Goal: Task Accomplishment & Management: Use online tool/utility

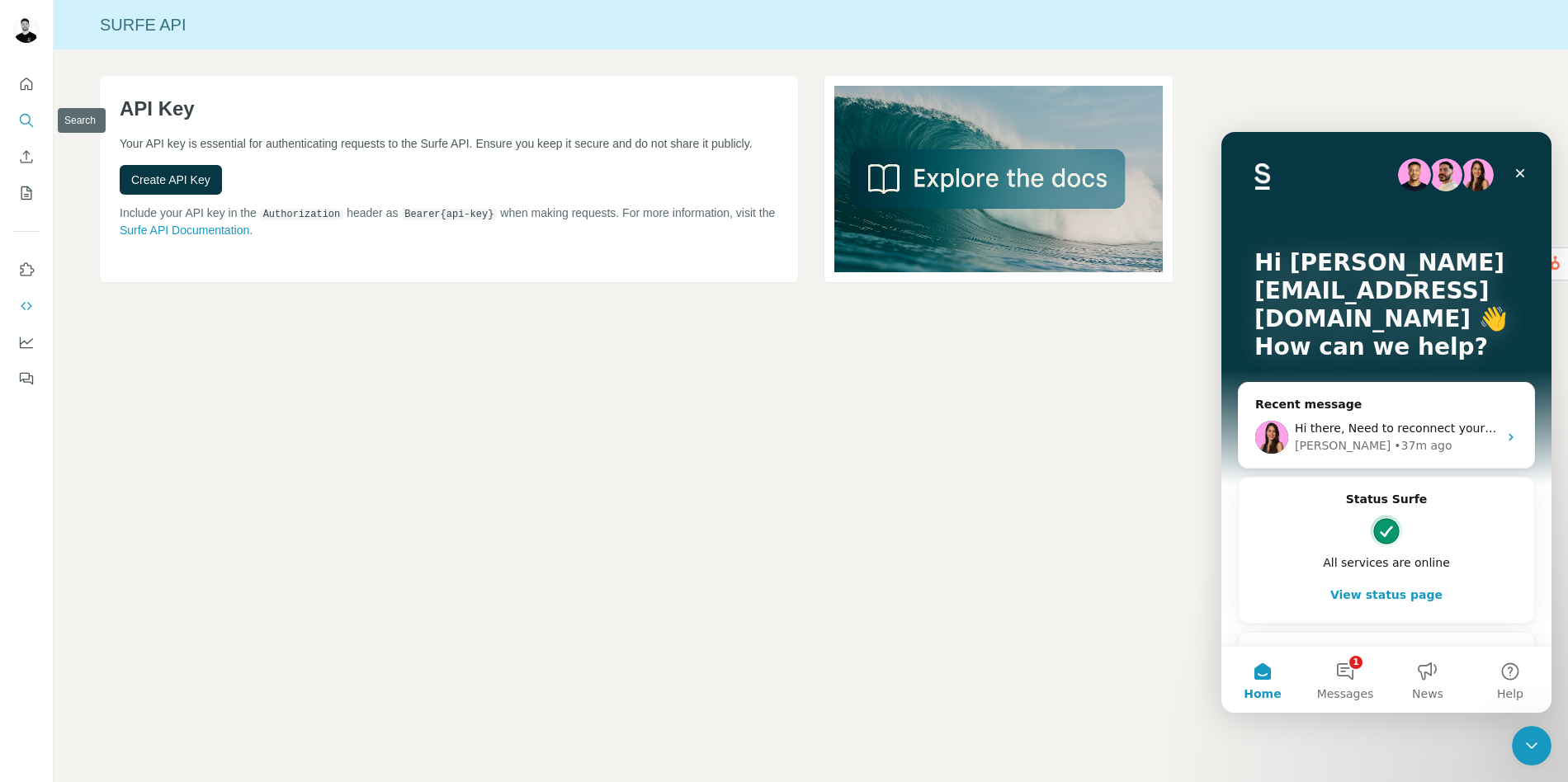
click at [21, 102] on nav at bounding box center [27, 138] width 27 height 139
click at [27, 115] on icon "Search" at bounding box center [26, 120] width 16 height 16
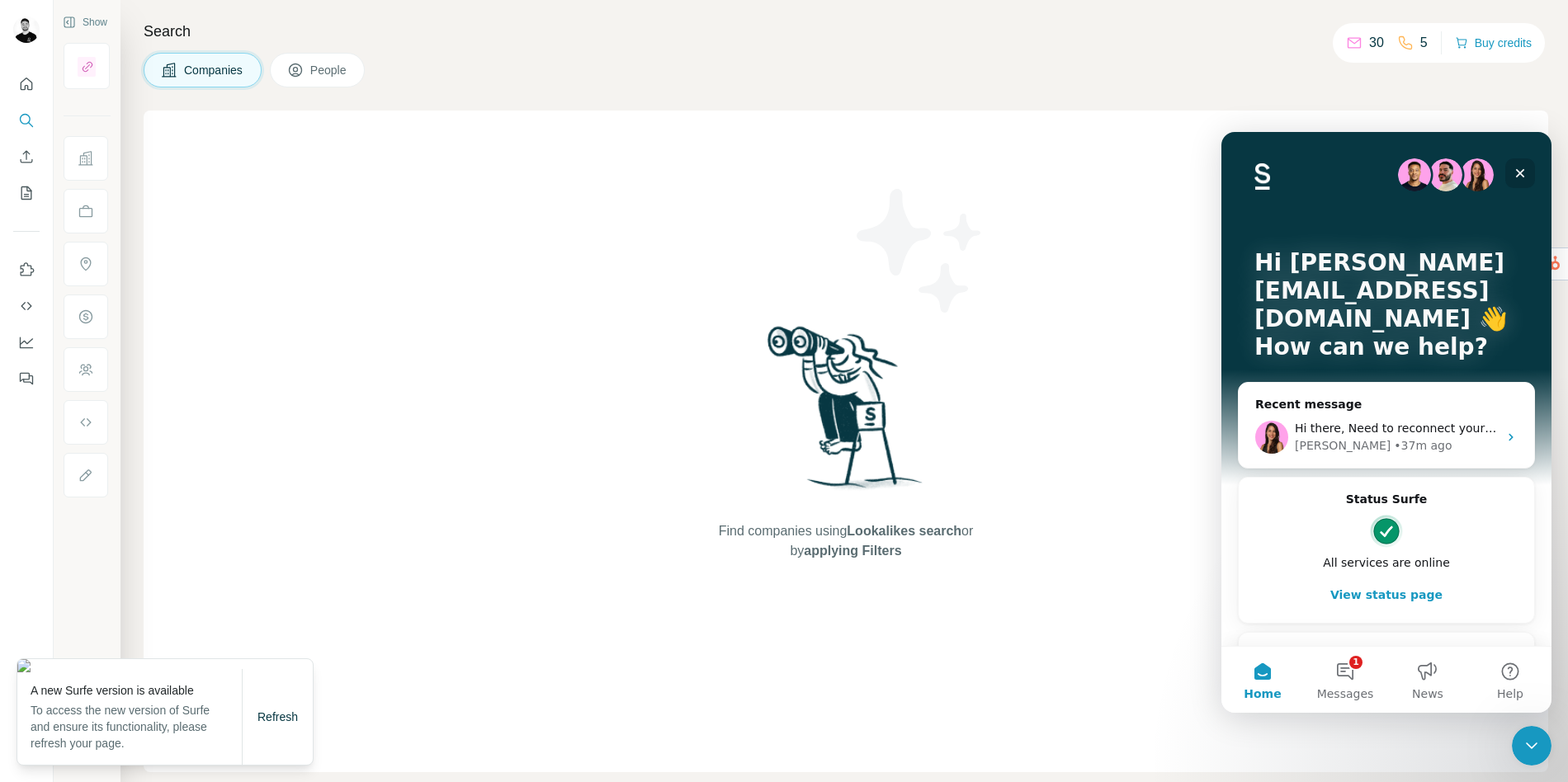
click at [1525, 171] on icon "Close" at bounding box center [1520, 173] width 13 height 13
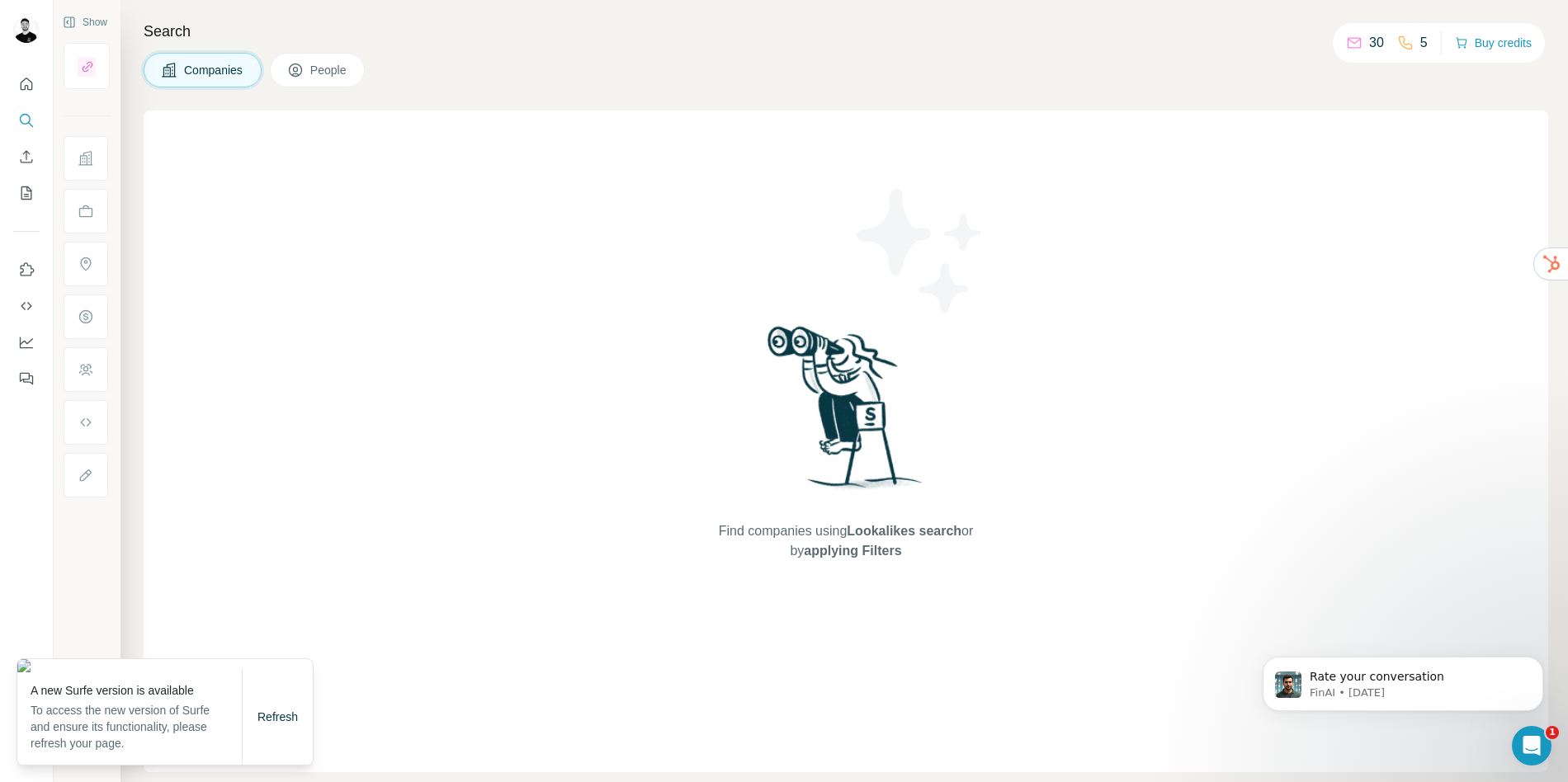
click at [488, 598] on div "Find companies using Lookalikes search or by applying Filters" at bounding box center [846, 441] width 1405 height 662
click at [586, 437] on div "Find companies using Lookalikes search or by applying Filters" at bounding box center [846, 441] width 1405 height 662
click at [274, 717] on span "Refresh" at bounding box center [278, 717] width 40 height 13
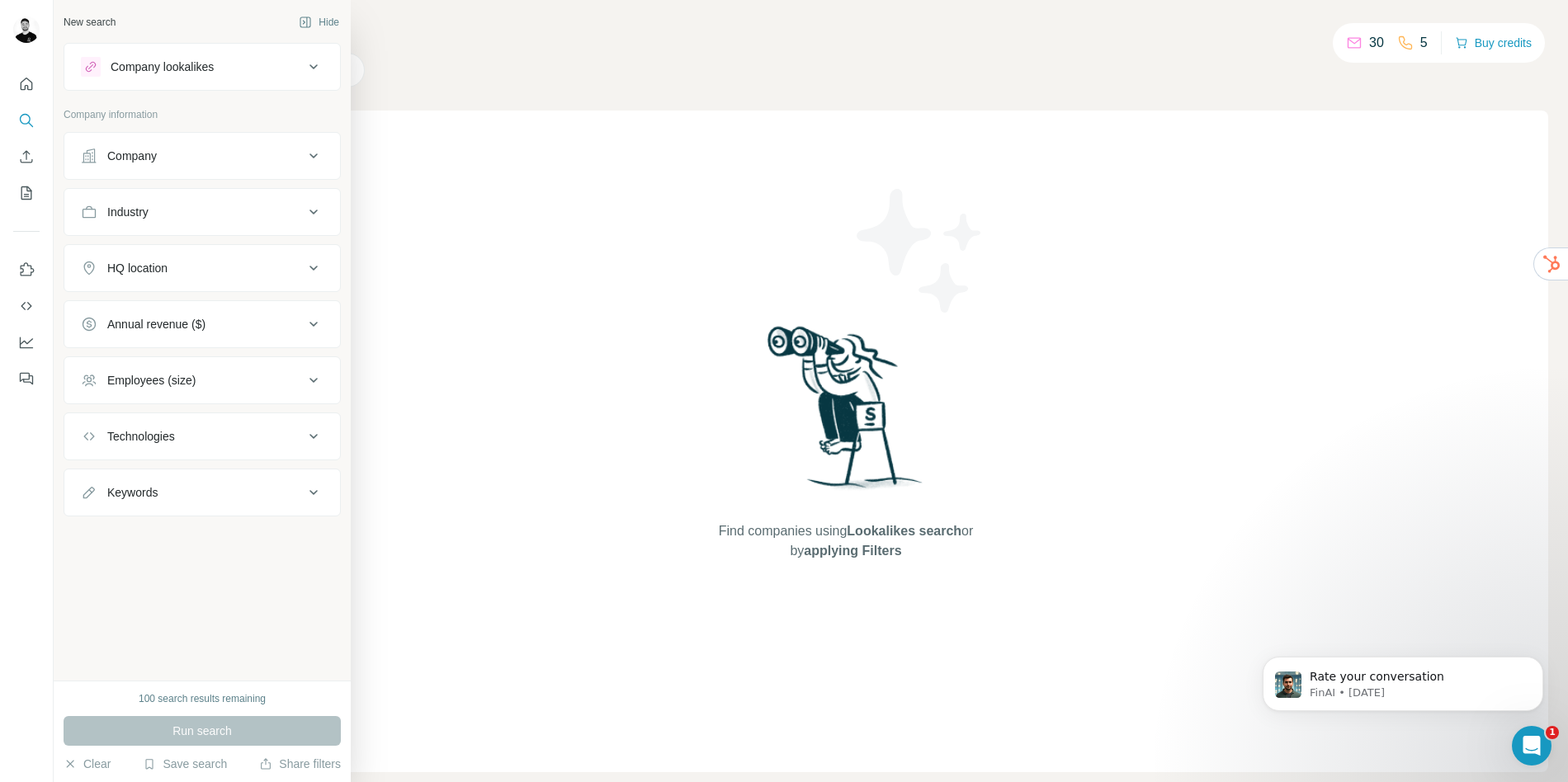
click at [316, 64] on icon at bounding box center [313, 66] width 20 height 20
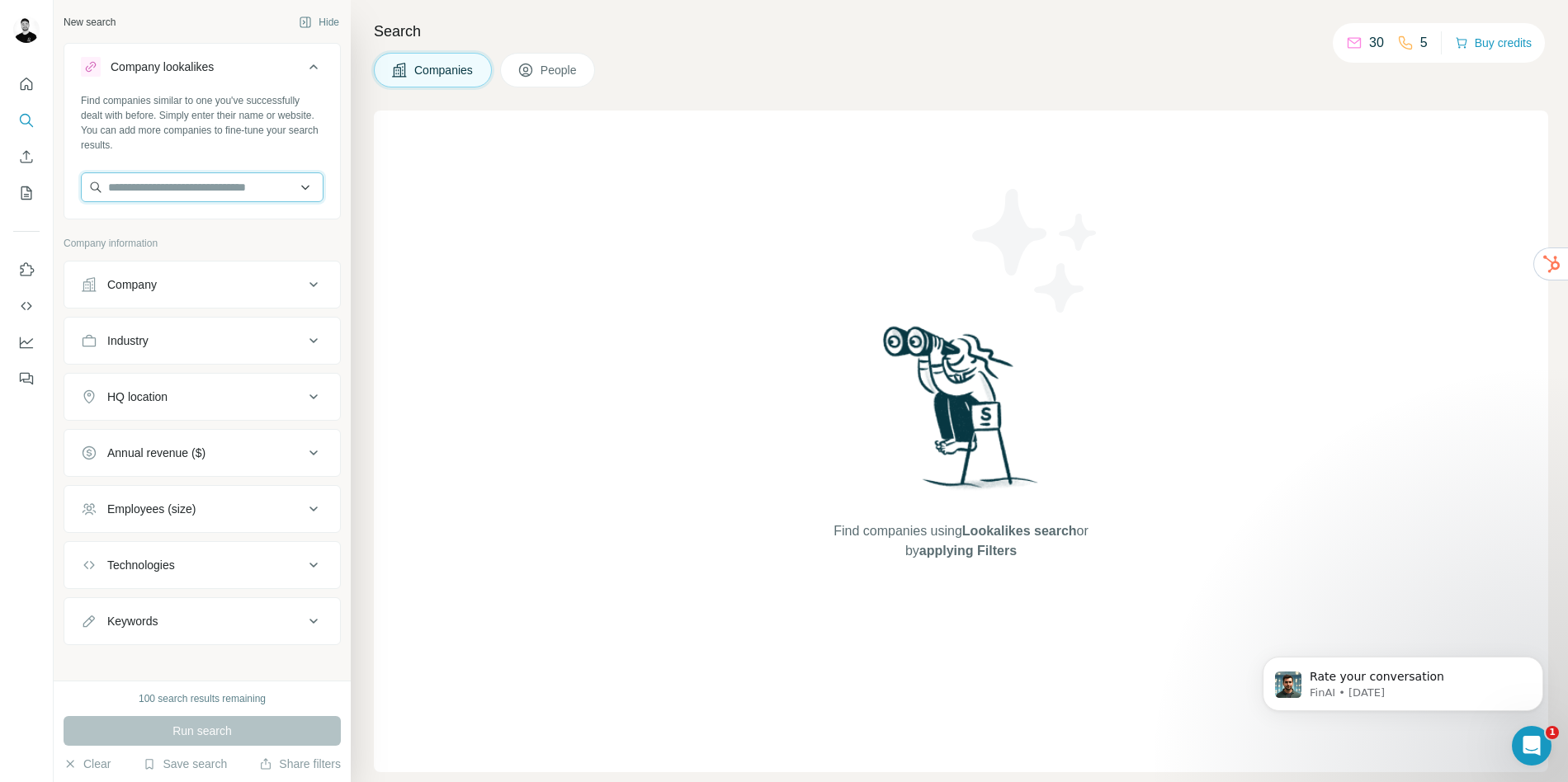
click at [187, 185] on input "text" at bounding box center [201, 187] width 242 height 30
type input "****"
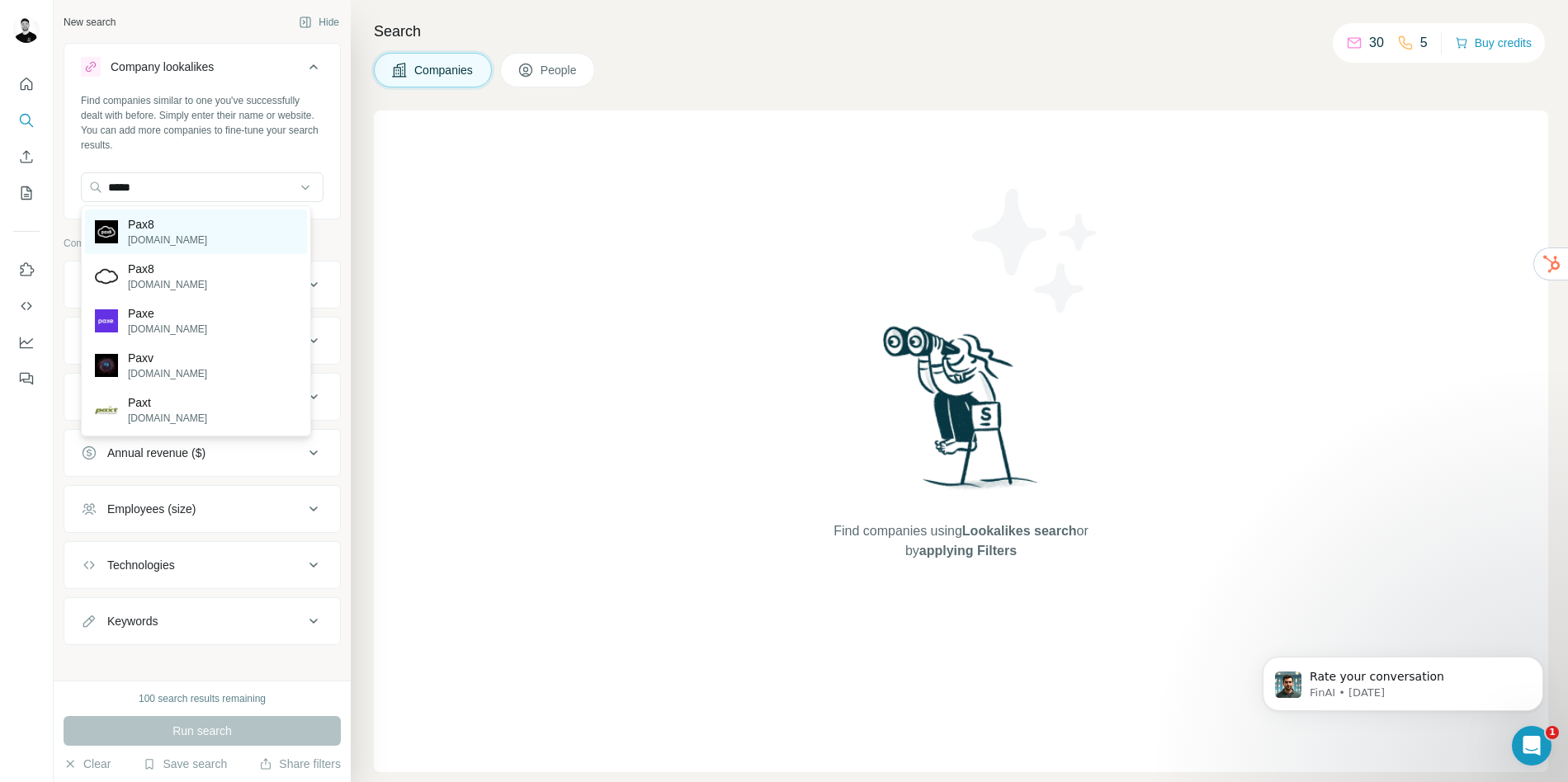
click at [151, 235] on p "pax8.com" at bounding box center [167, 241] width 80 height 15
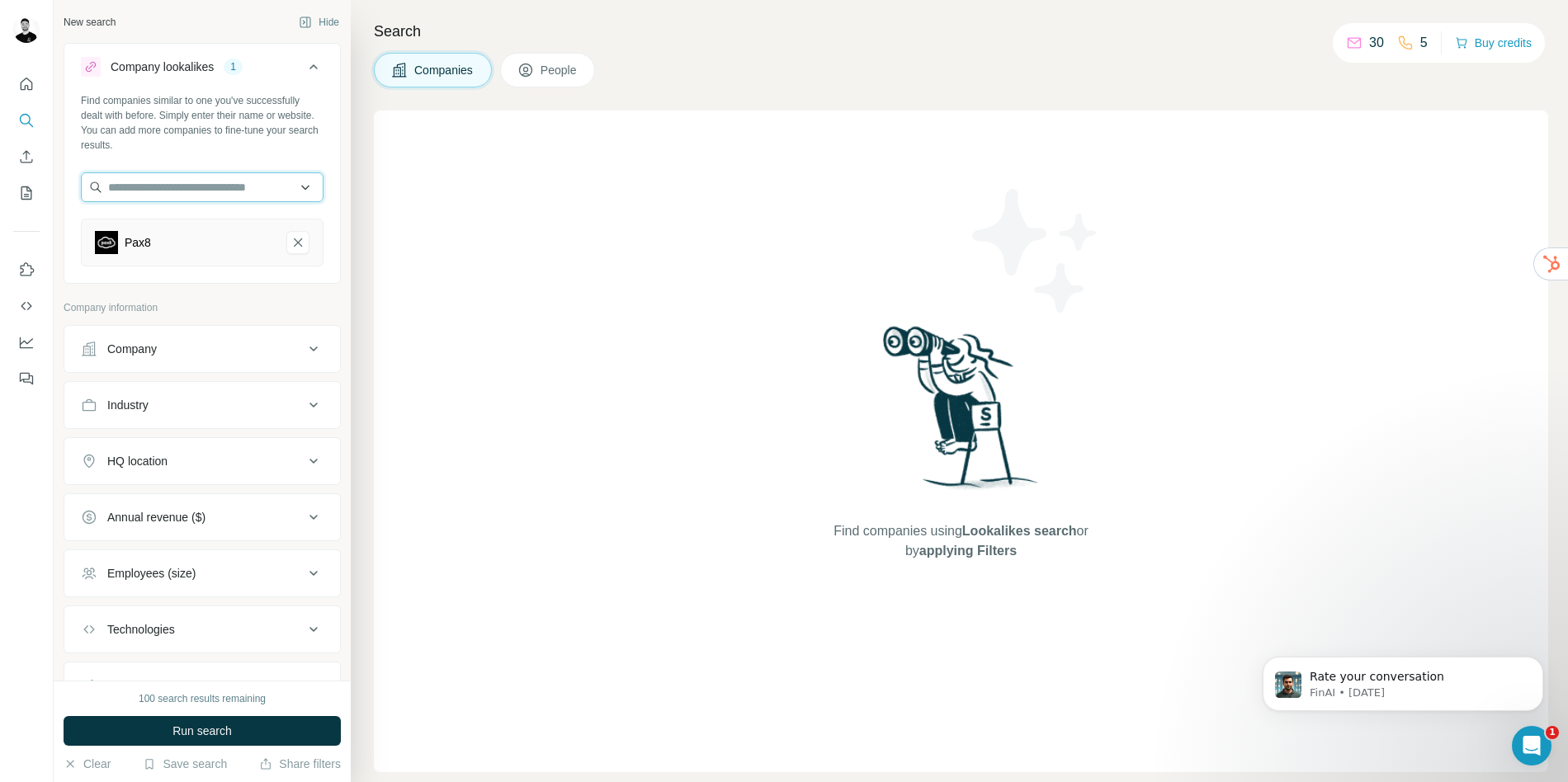
click at [128, 197] on input "text" at bounding box center [201, 187] width 242 height 30
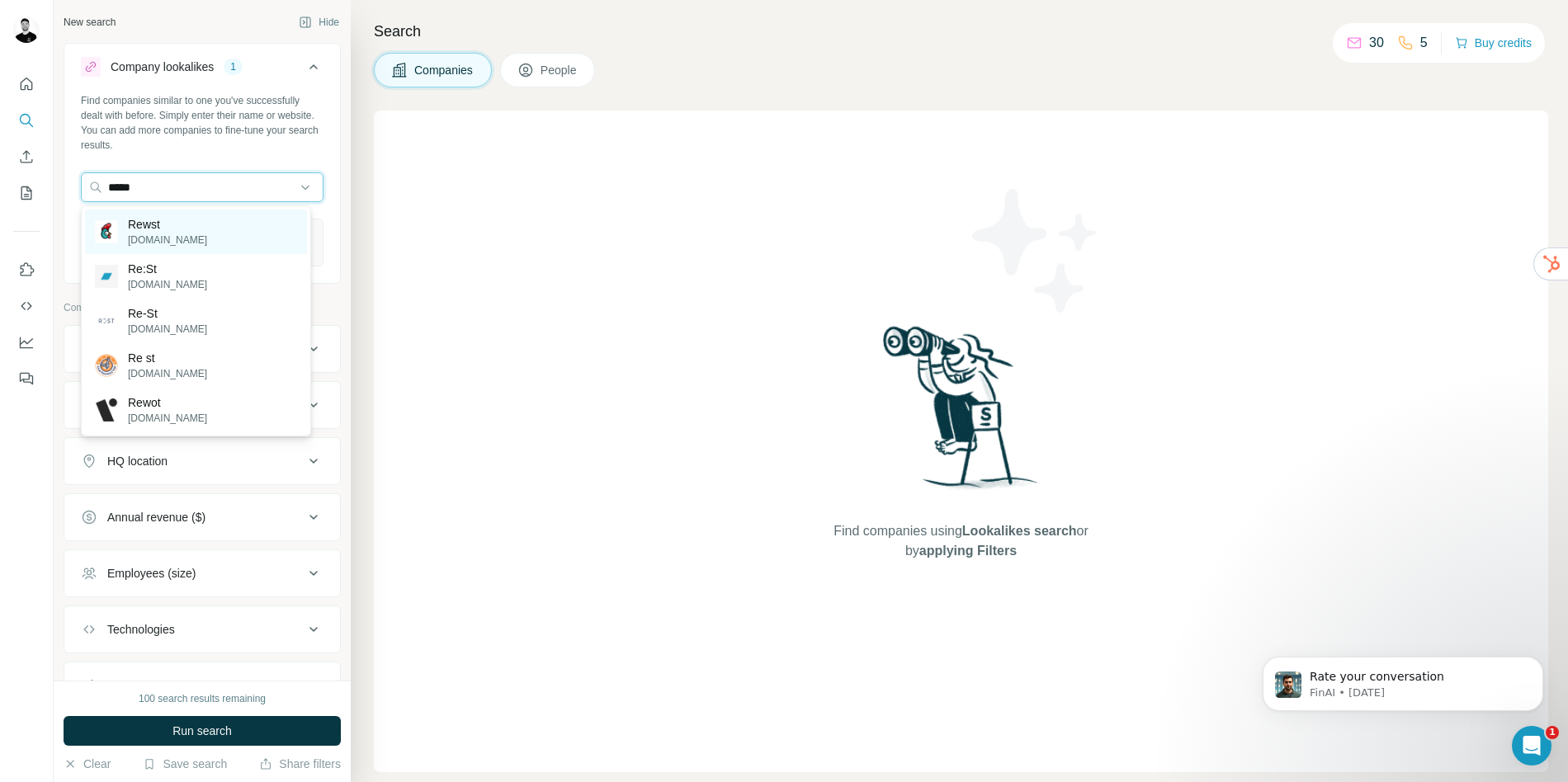
type input "*****"
click at [143, 225] on p "Rewst" at bounding box center [167, 224] width 80 height 16
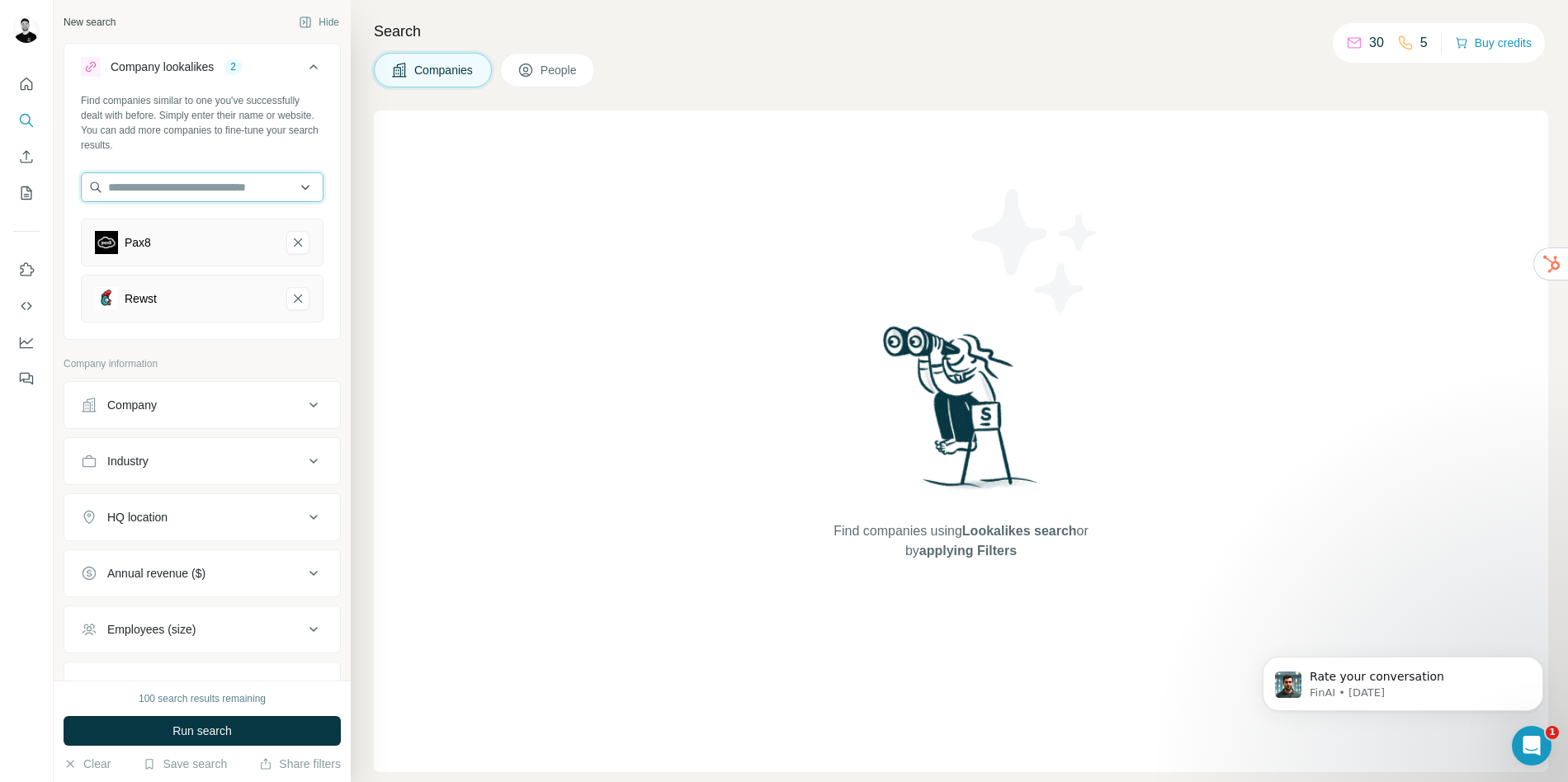
click at [130, 181] on input "text" at bounding box center [201, 187] width 242 height 30
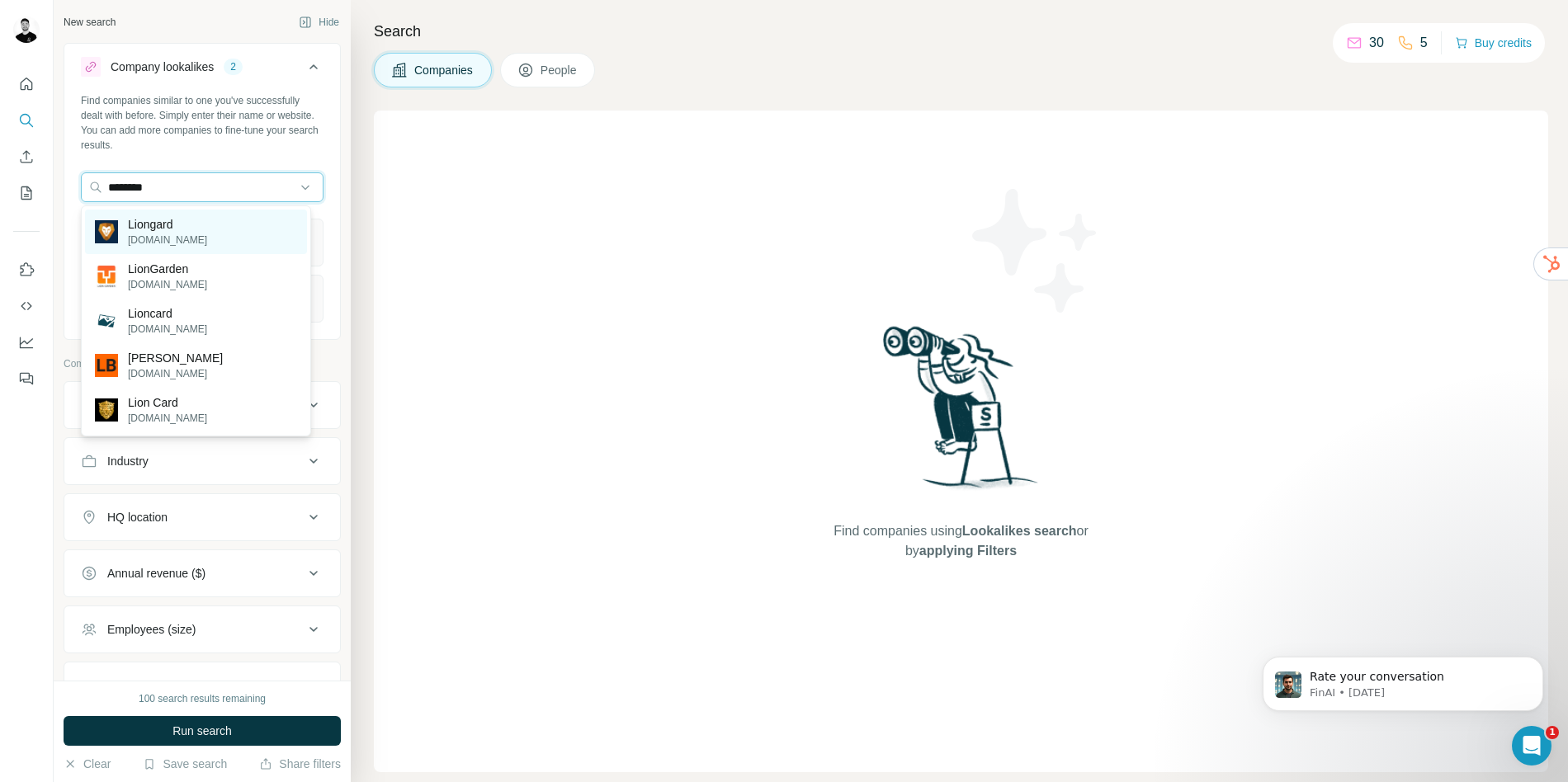
type input "********"
click at [146, 223] on p "Liongard" at bounding box center [167, 224] width 80 height 16
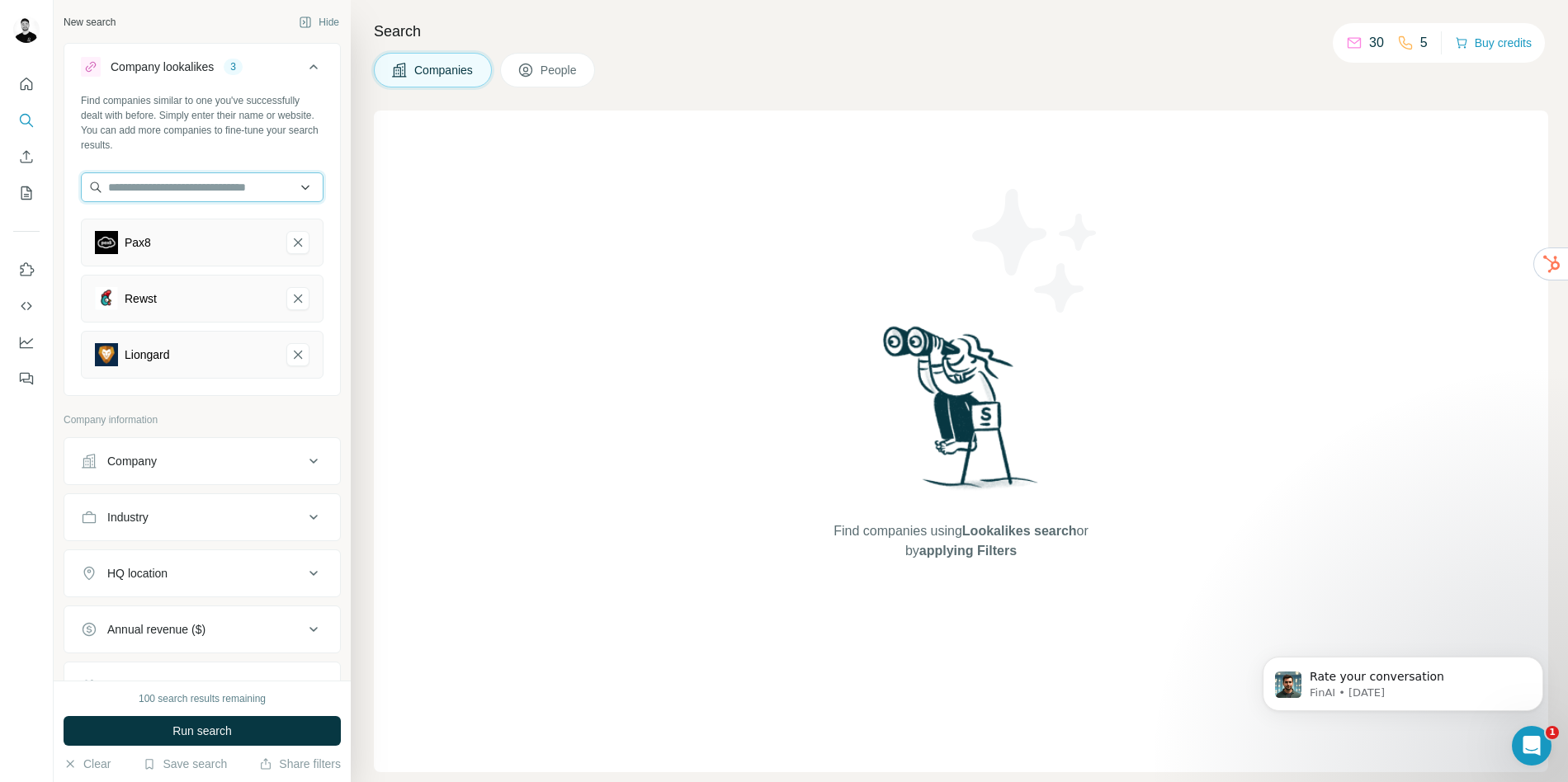
click at [163, 197] on input "text" at bounding box center [201, 187] width 242 height 30
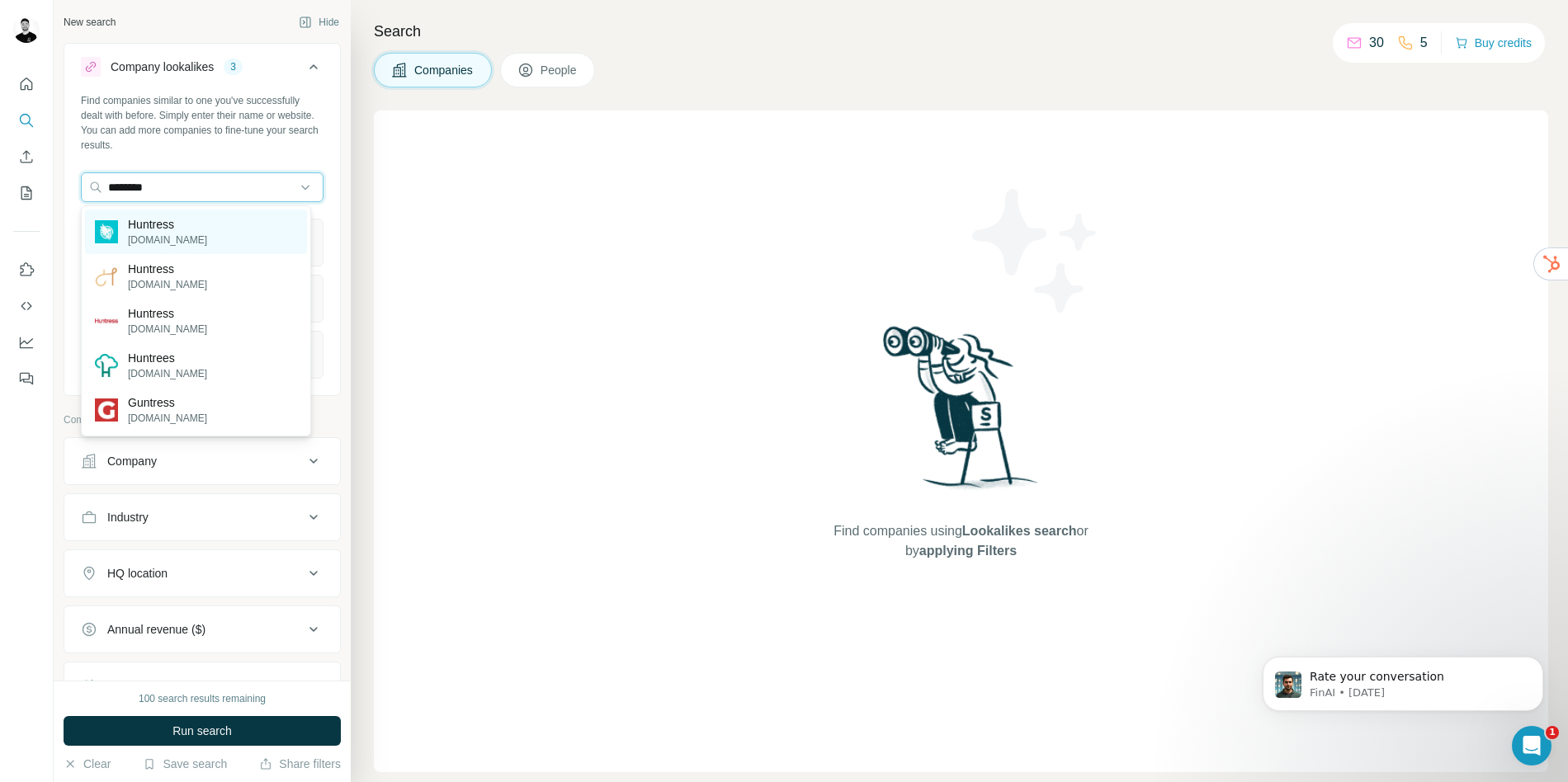
type input "********"
click at [161, 226] on p "Huntress" at bounding box center [167, 224] width 80 height 16
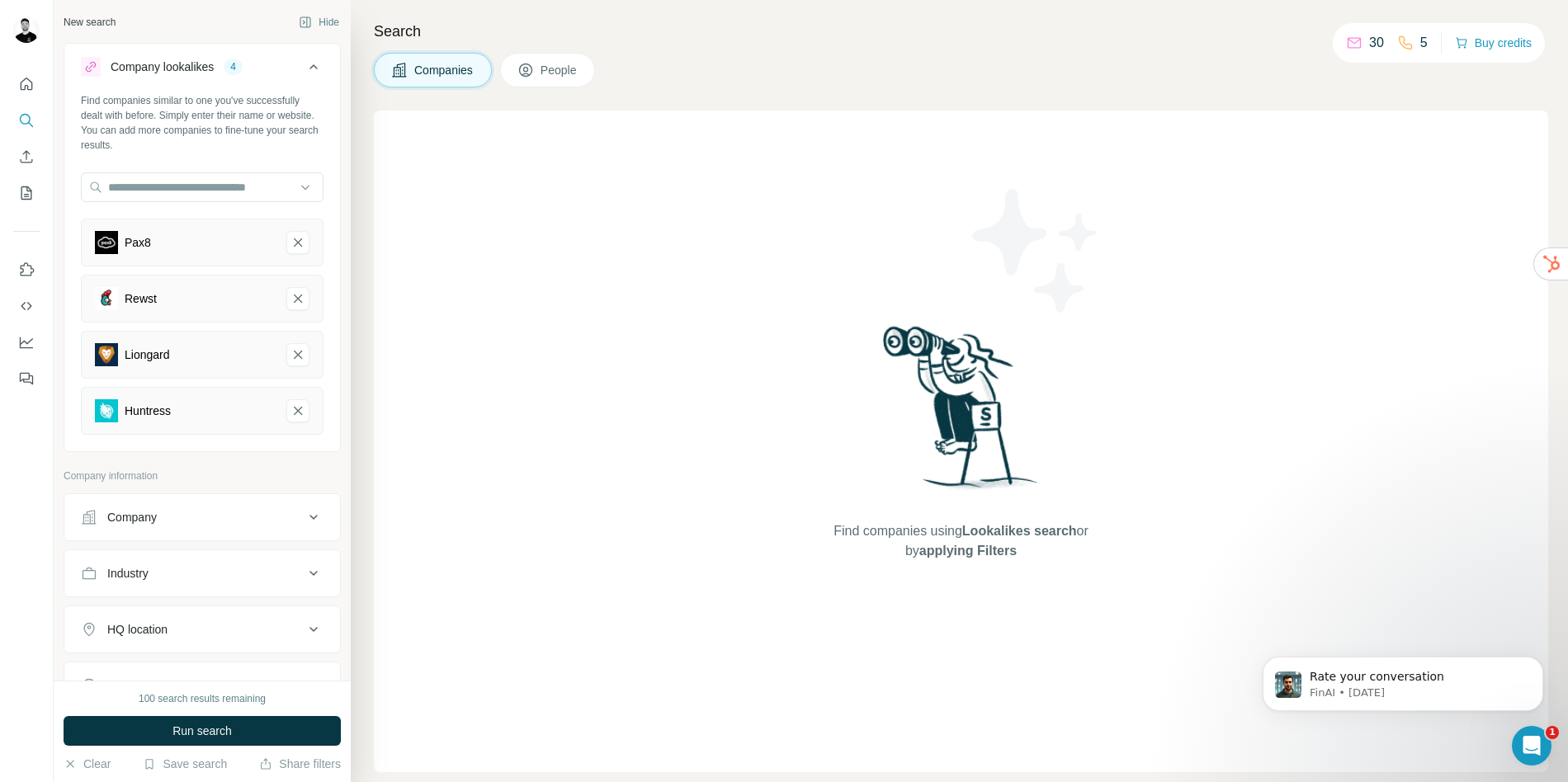
click at [157, 204] on div at bounding box center [201, 189] width 242 height 33
click at [151, 189] on input "text" at bounding box center [201, 187] width 242 height 30
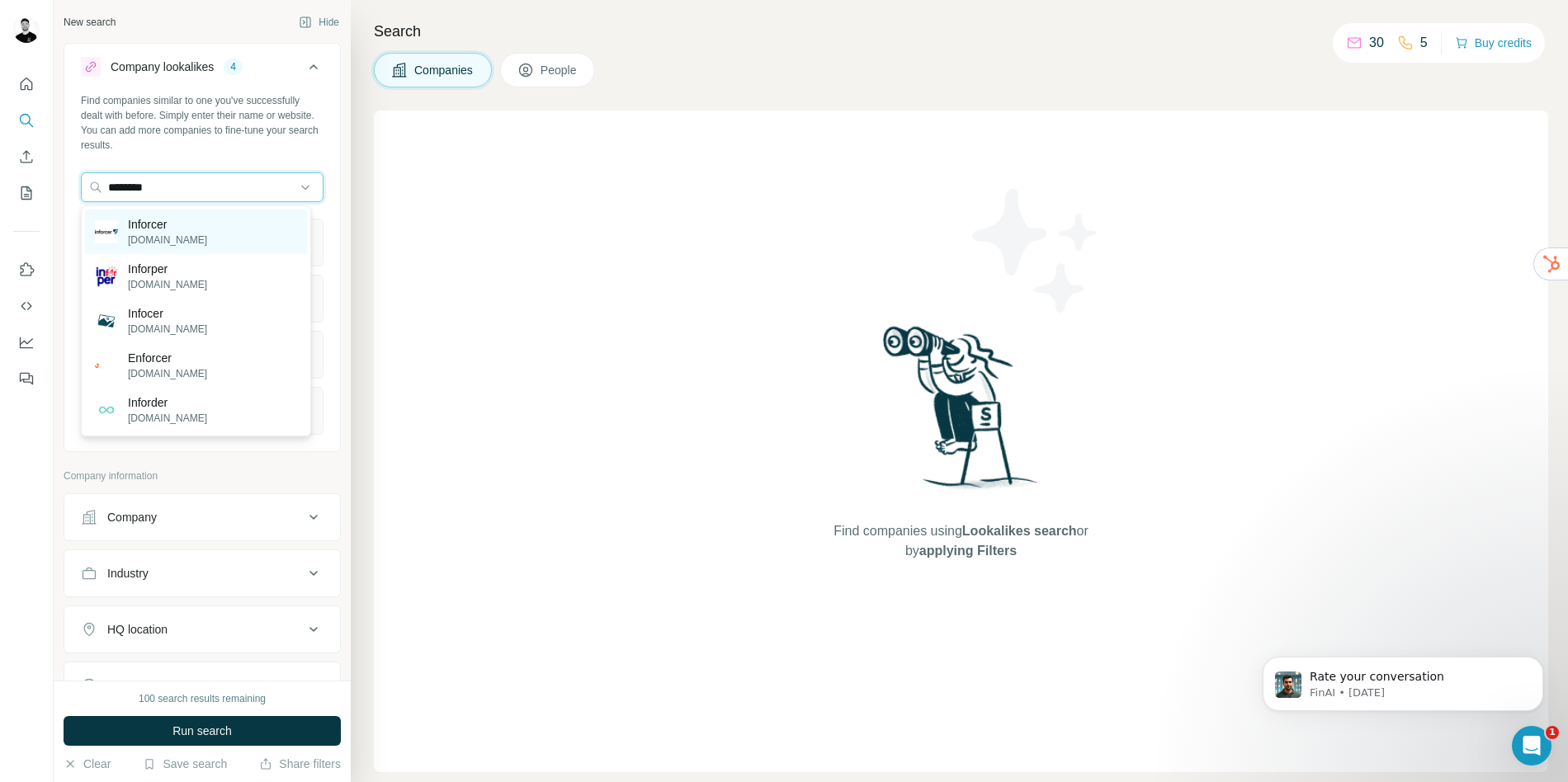
type input "********"
click at [164, 234] on p "inforcer.com" at bounding box center [167, 241] width 80 height 15
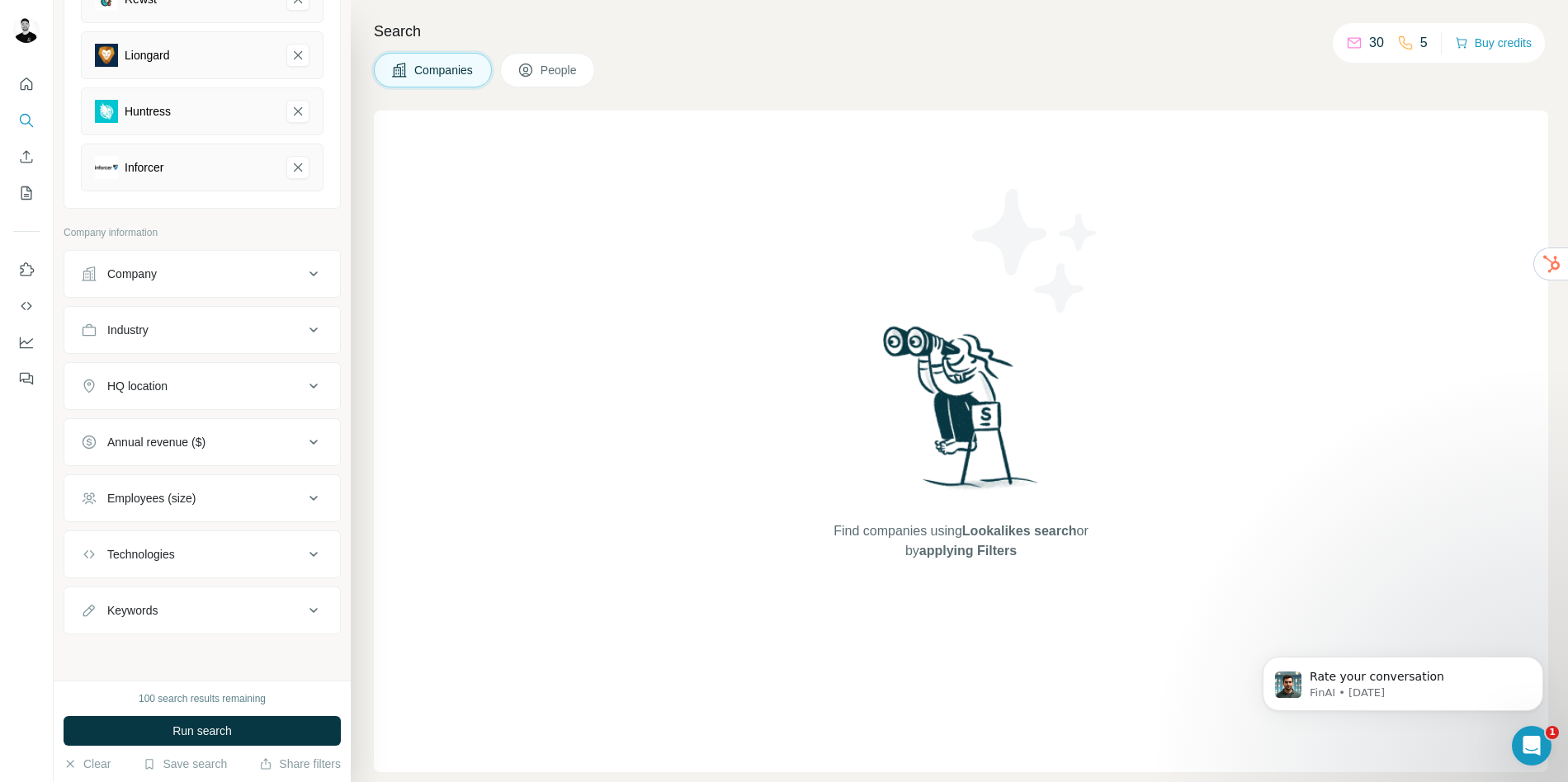
scroll to position [299, 0]
click at [185, 729] on span "Run search" at bounding box center [202, 730] width 59 height 16
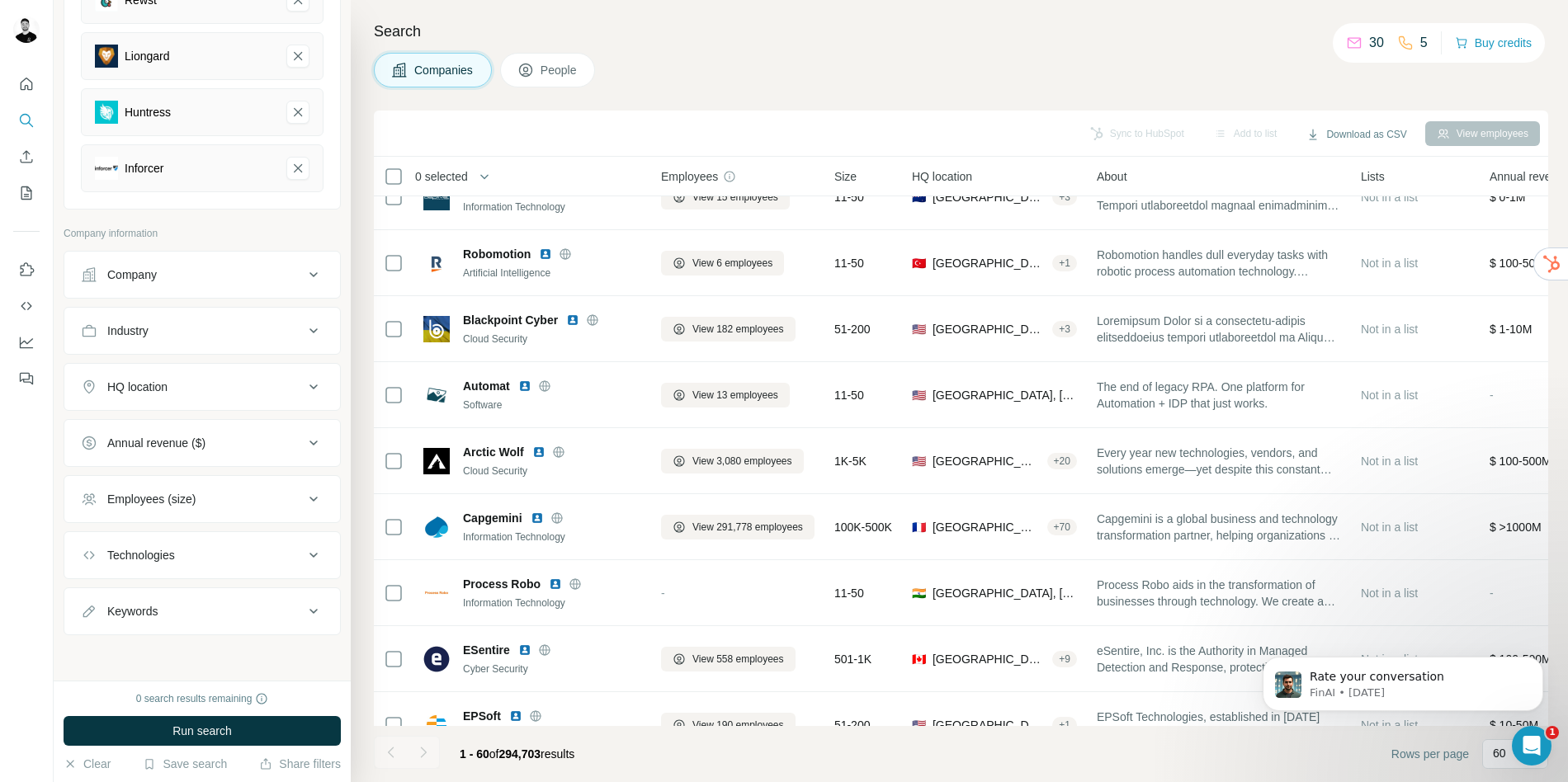
scroll to position [0, 0]
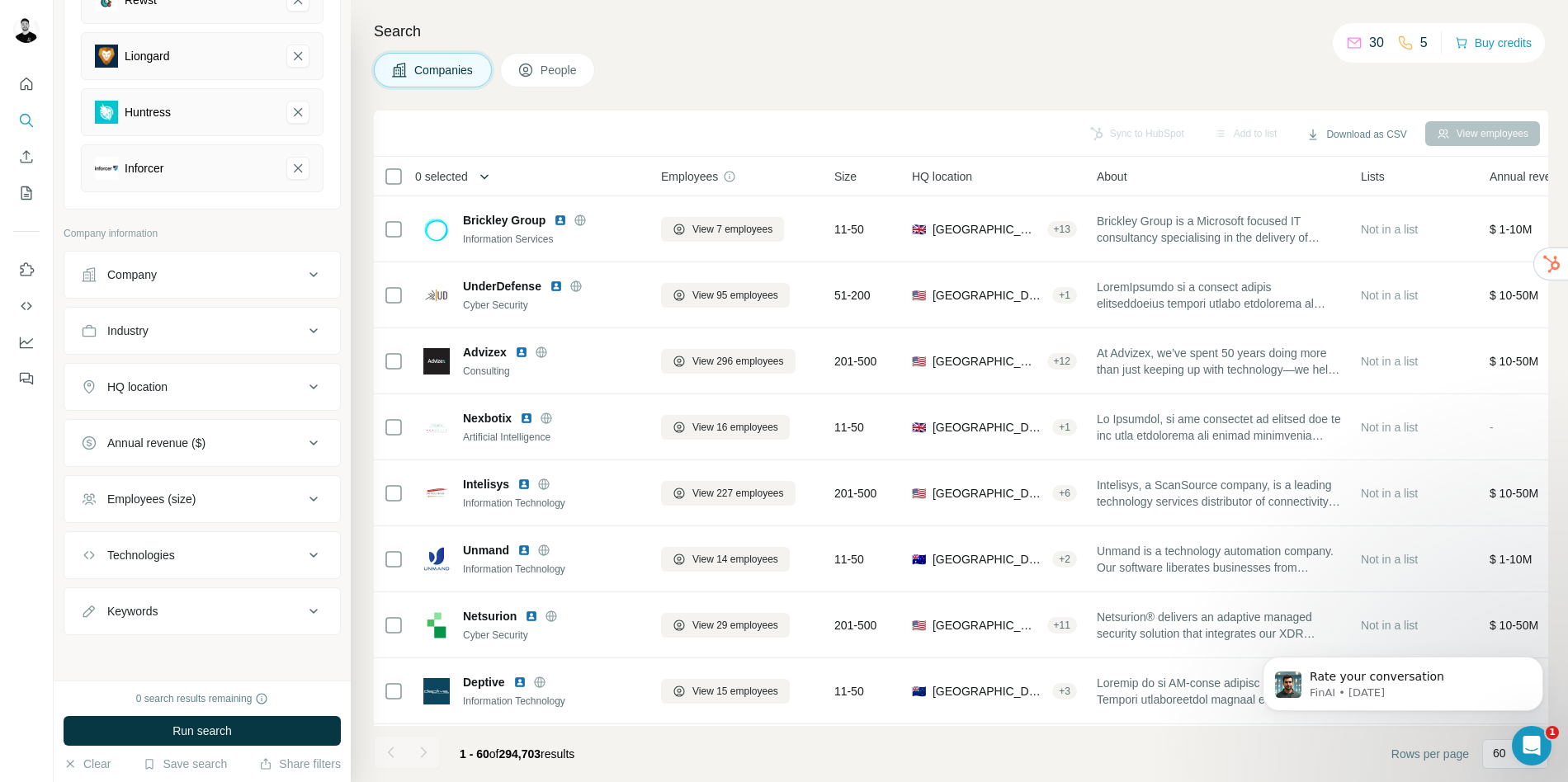
click at [488, 177] on icon "button" at bounding box center [484, 176] width 16 height 16
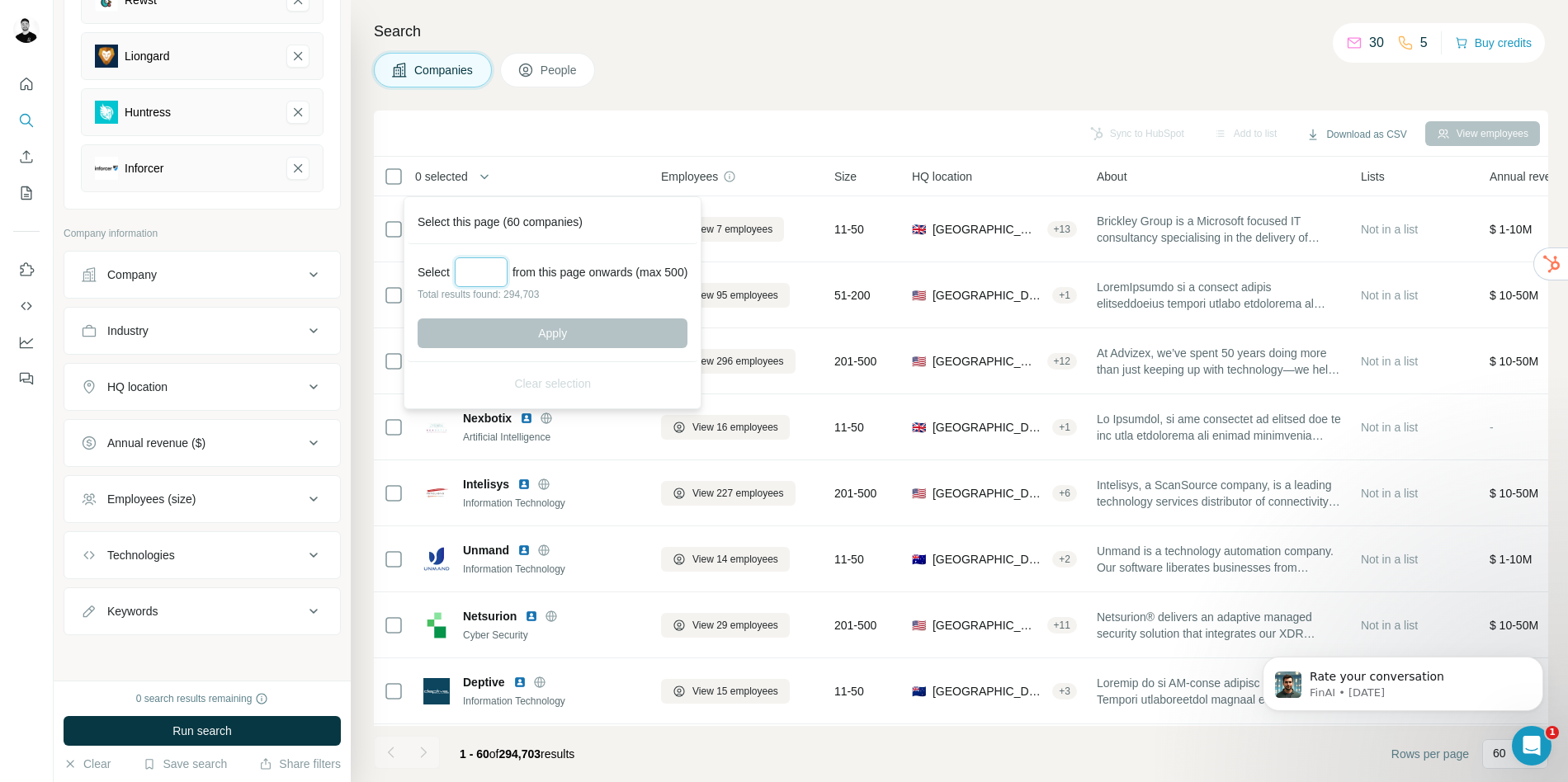
click at [478, 271] on input "Select a number (up to 500)" at bounding box center [481, 272] width 53 height 30
type input "***"
click at [553, 335] on button "Apply" at bounding box center [553, 333] width 270 height 30
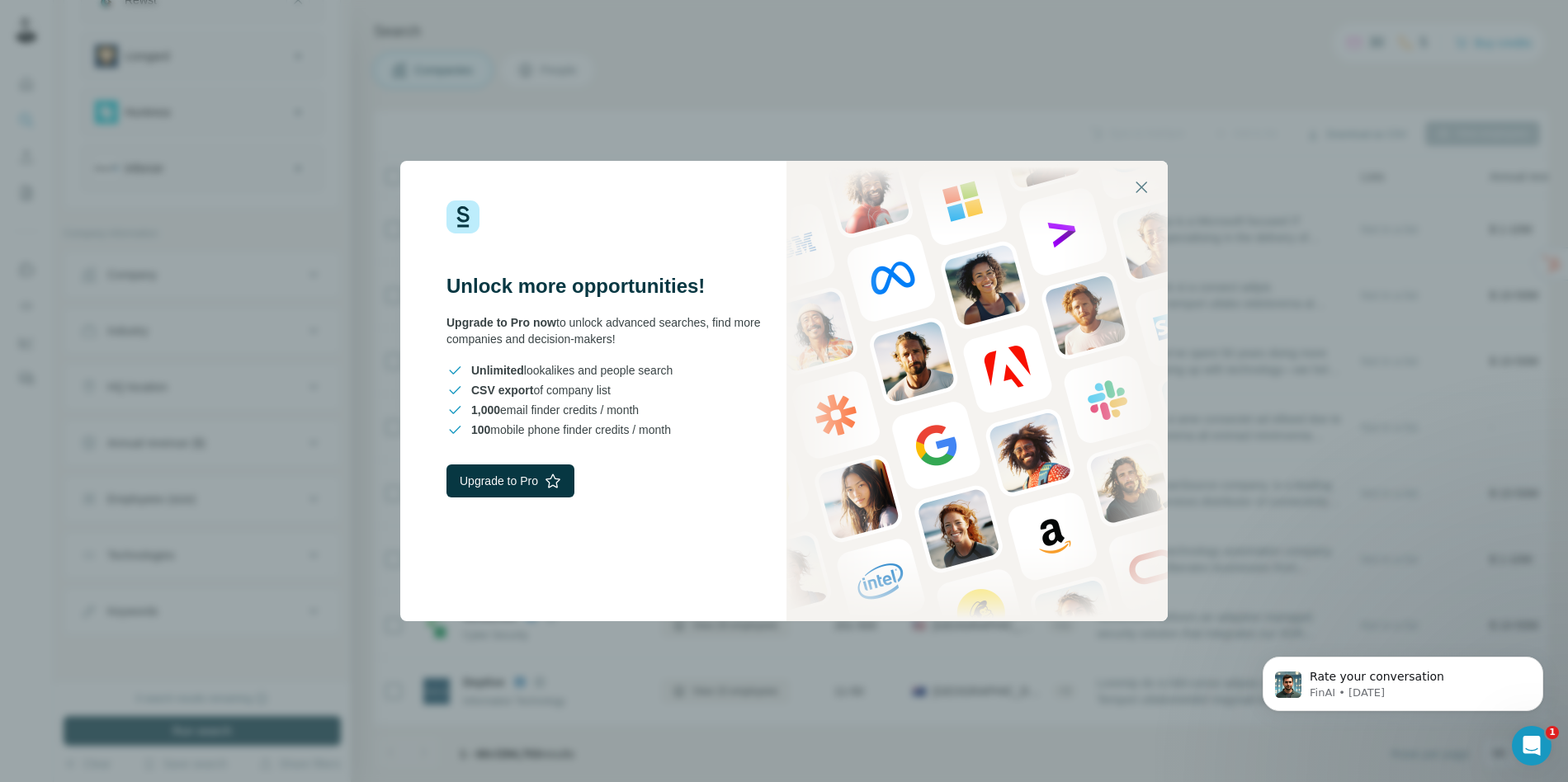
click at [726, 107] on div "Unlock more opportunities! Upgrade to Pro now to unlock advanced searches, find…" at bounding box center [784, 391] width 1568 height 782
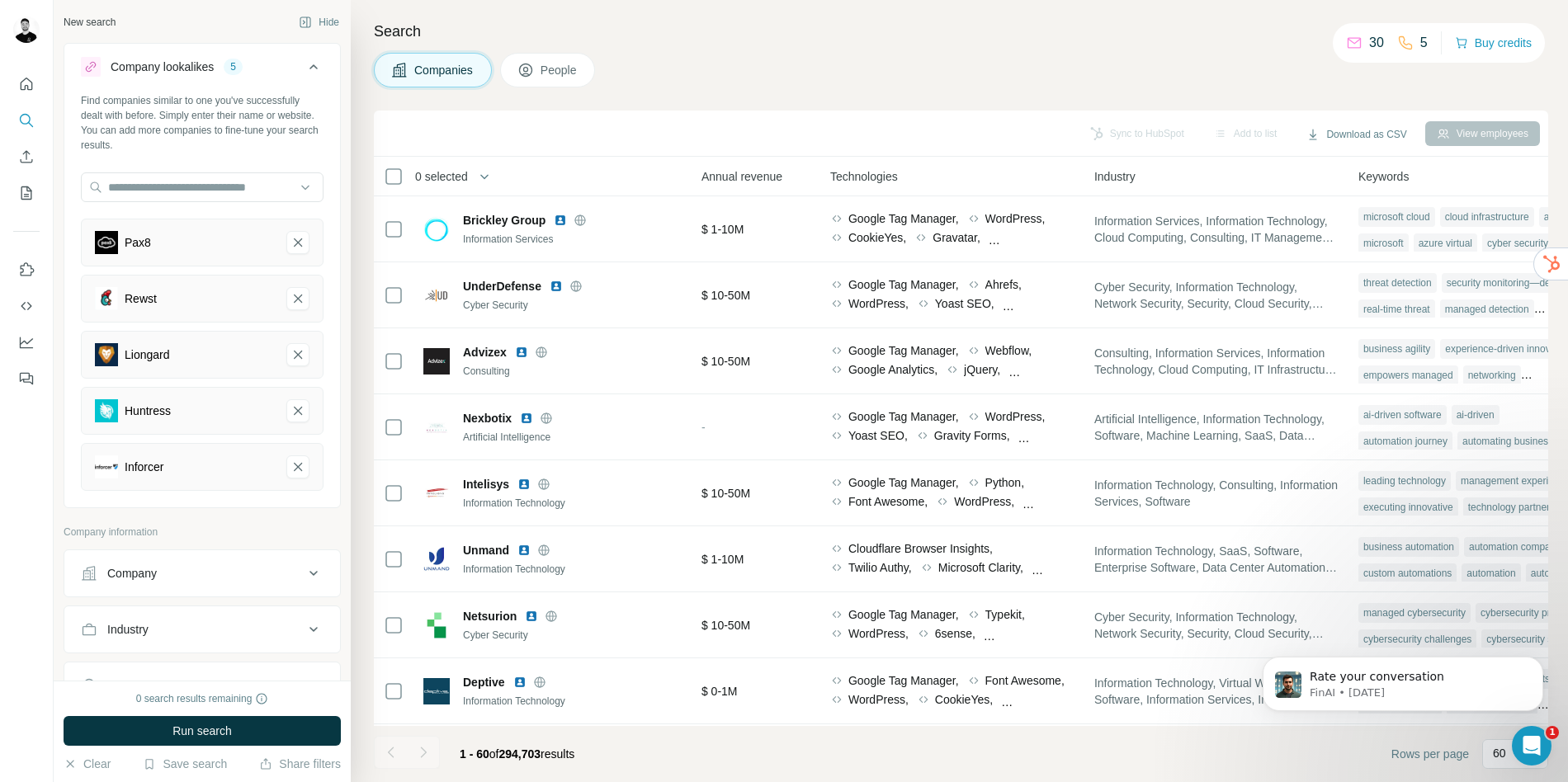
click at [23, 307] on icon "Use Surfe API" at bounding box center [26, 306] width 16 height 16
